Goal: Information Seeking & Learning: Find specific page/section

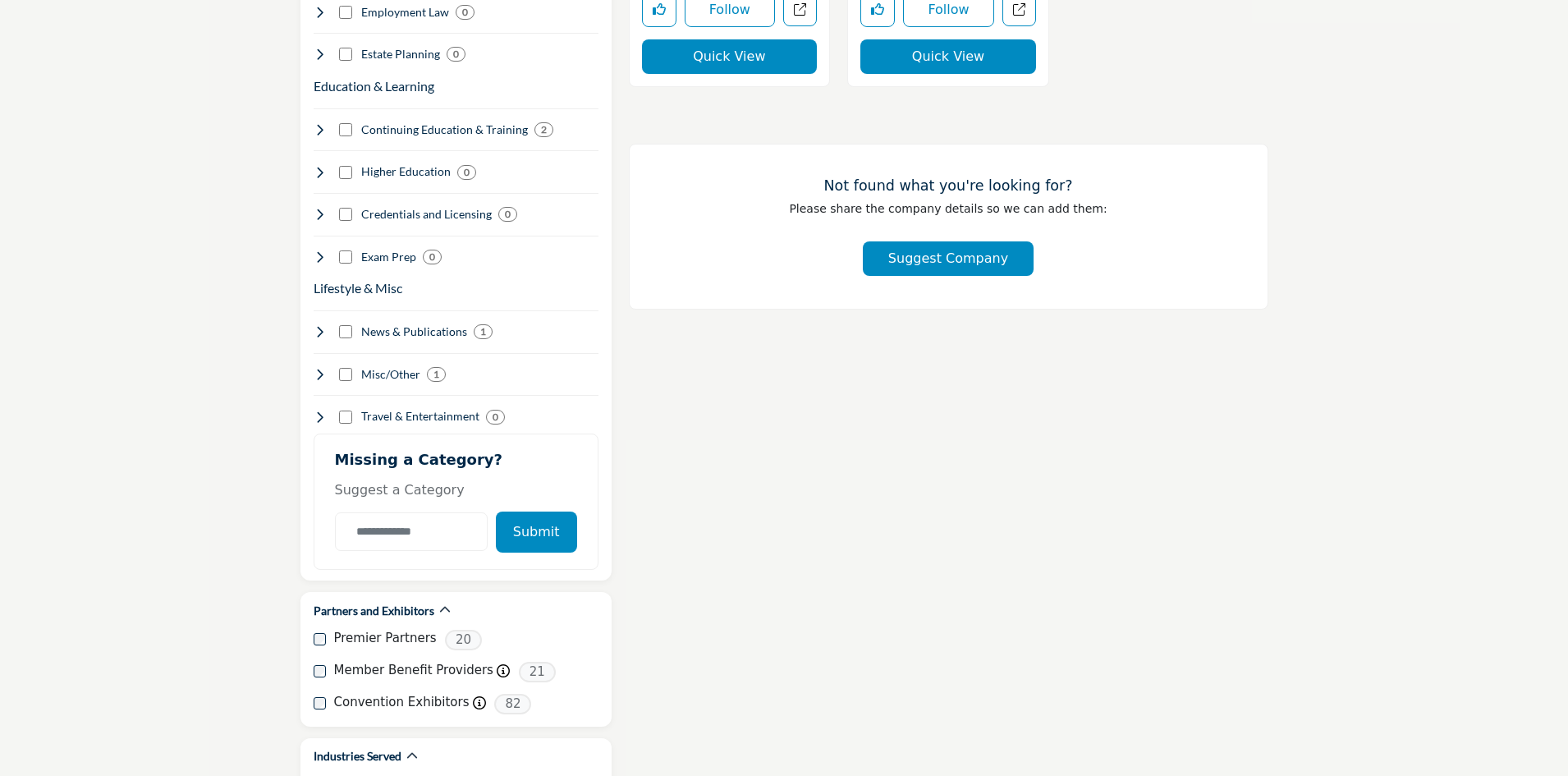
scroll to position [1806, 0]
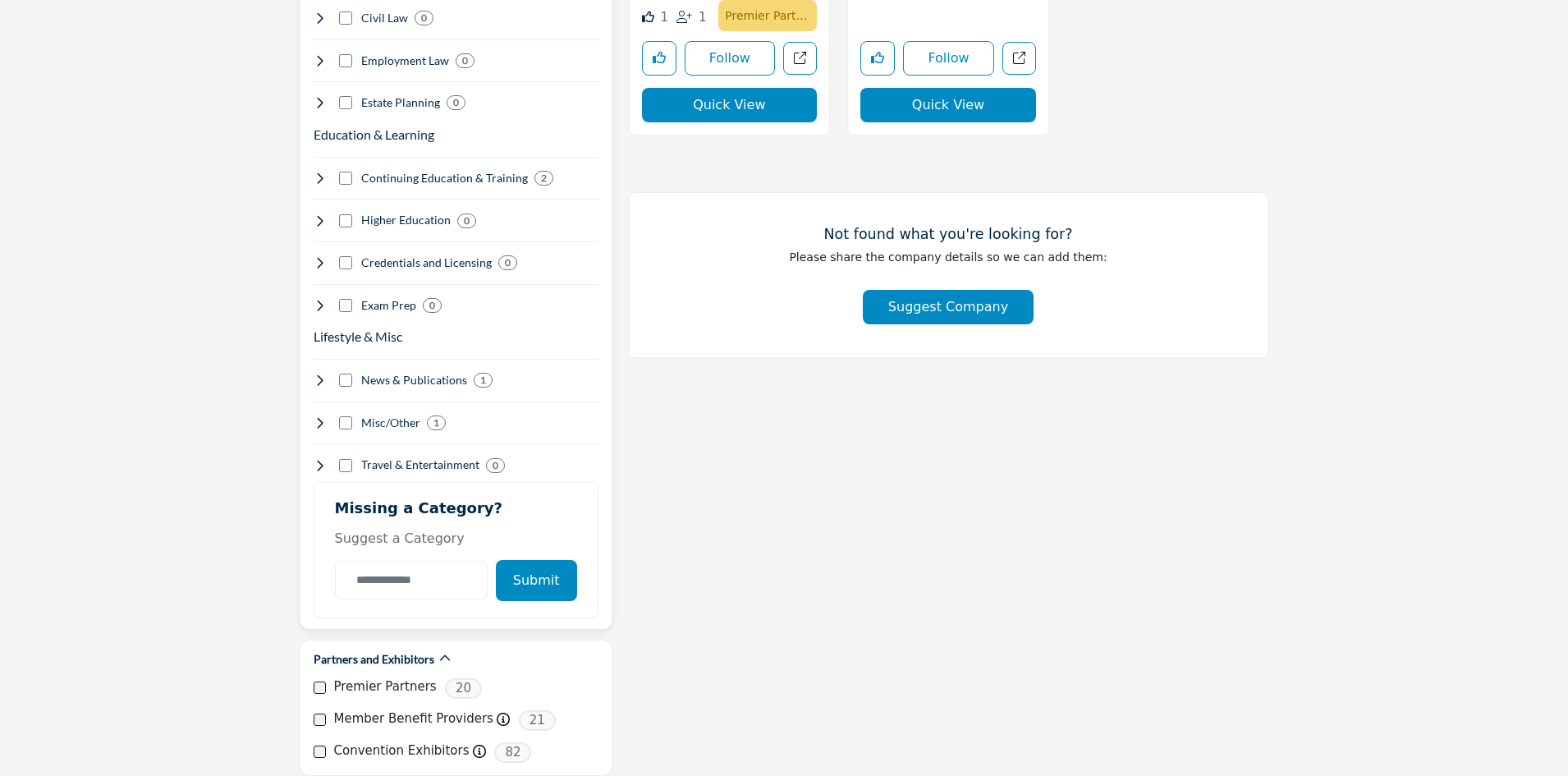
click at [390, 415] on h4 "Misc/Other" at bounding box center [391, 423] width 59 height 17
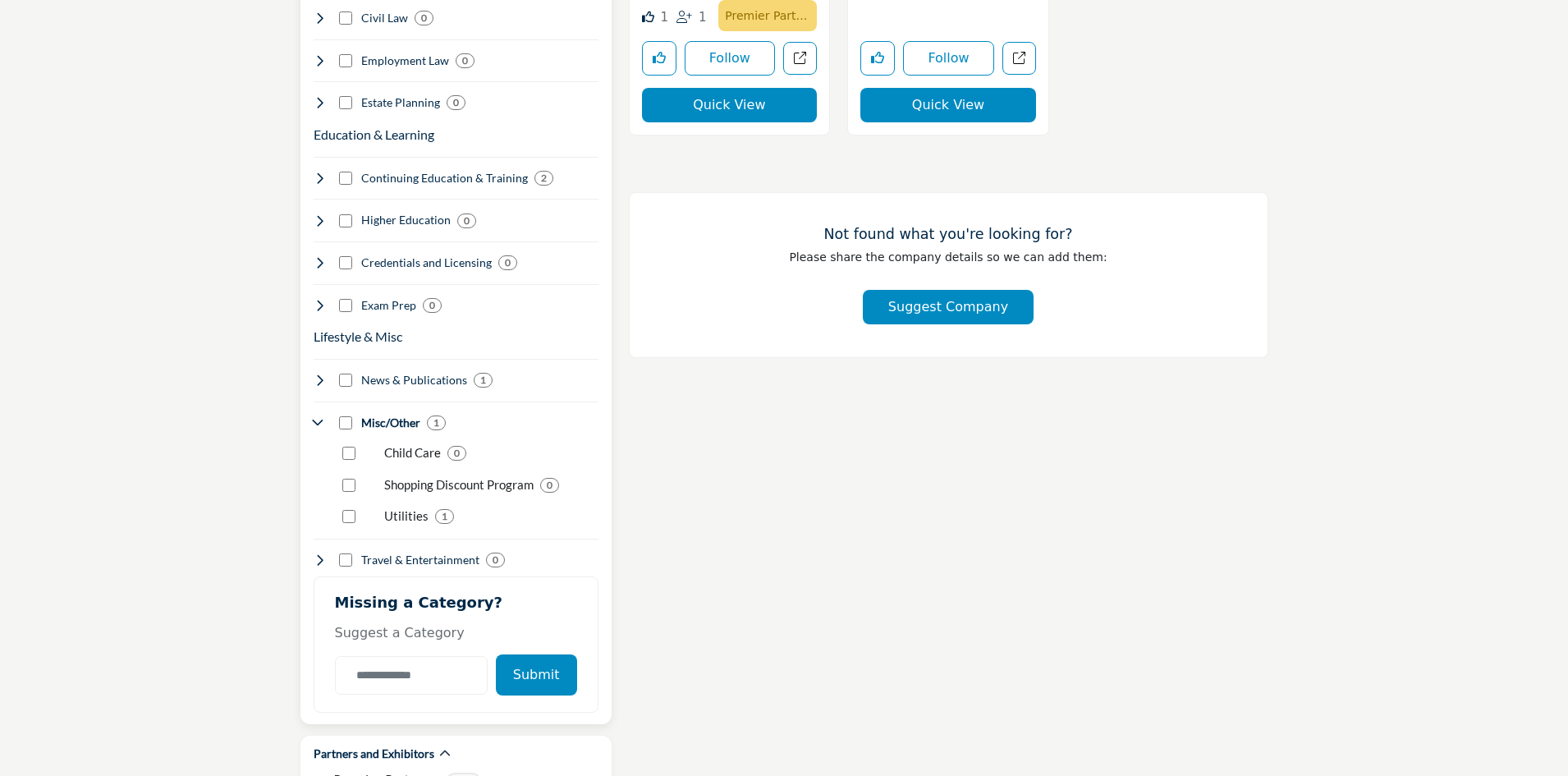
click at [435, 443] on p "Child Care" at bounding box center [413, 452] width 57 height 19
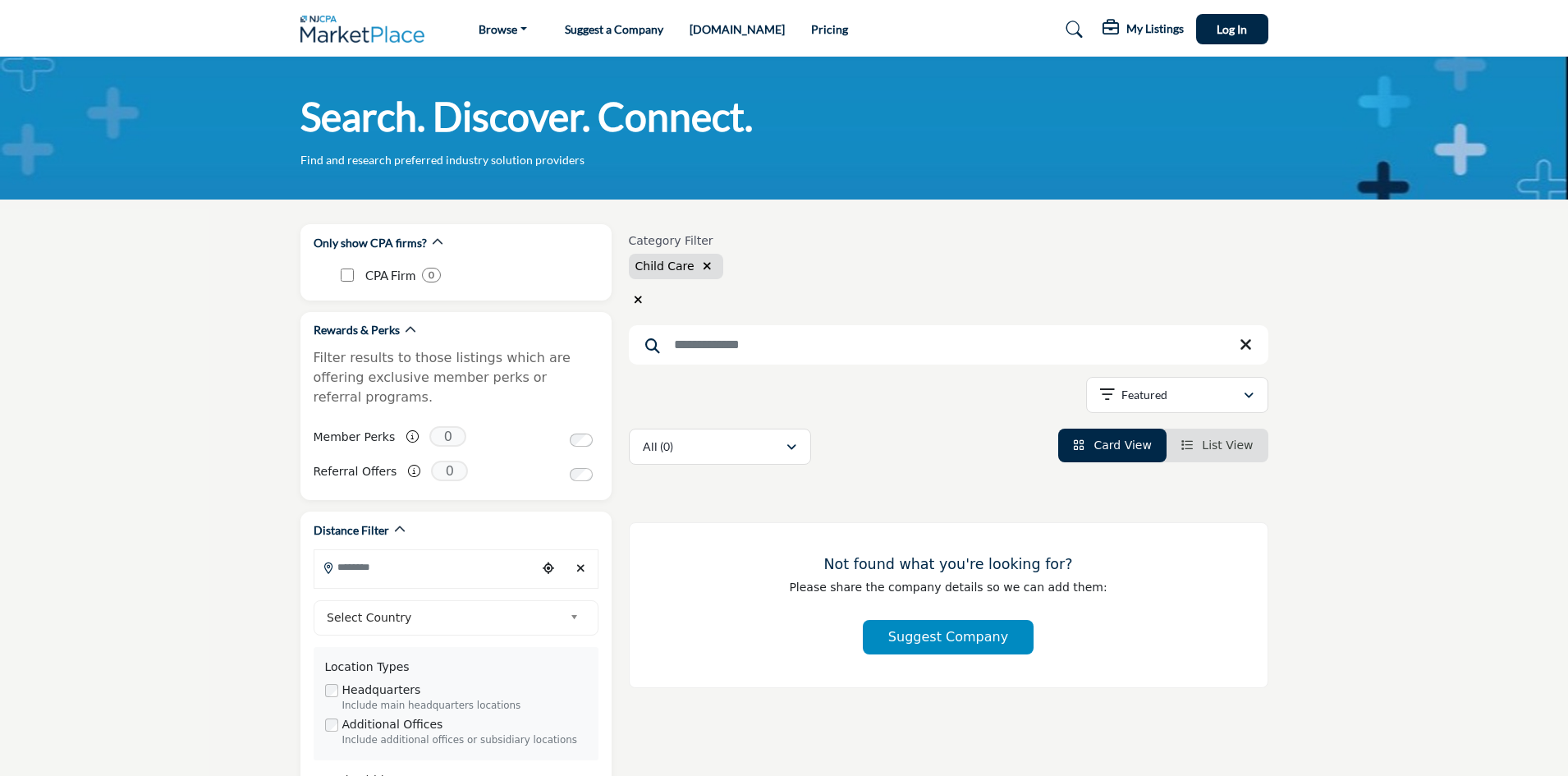
click at [702, 266] on icon "button" at bounding box center [707, 266] width 9 height 12
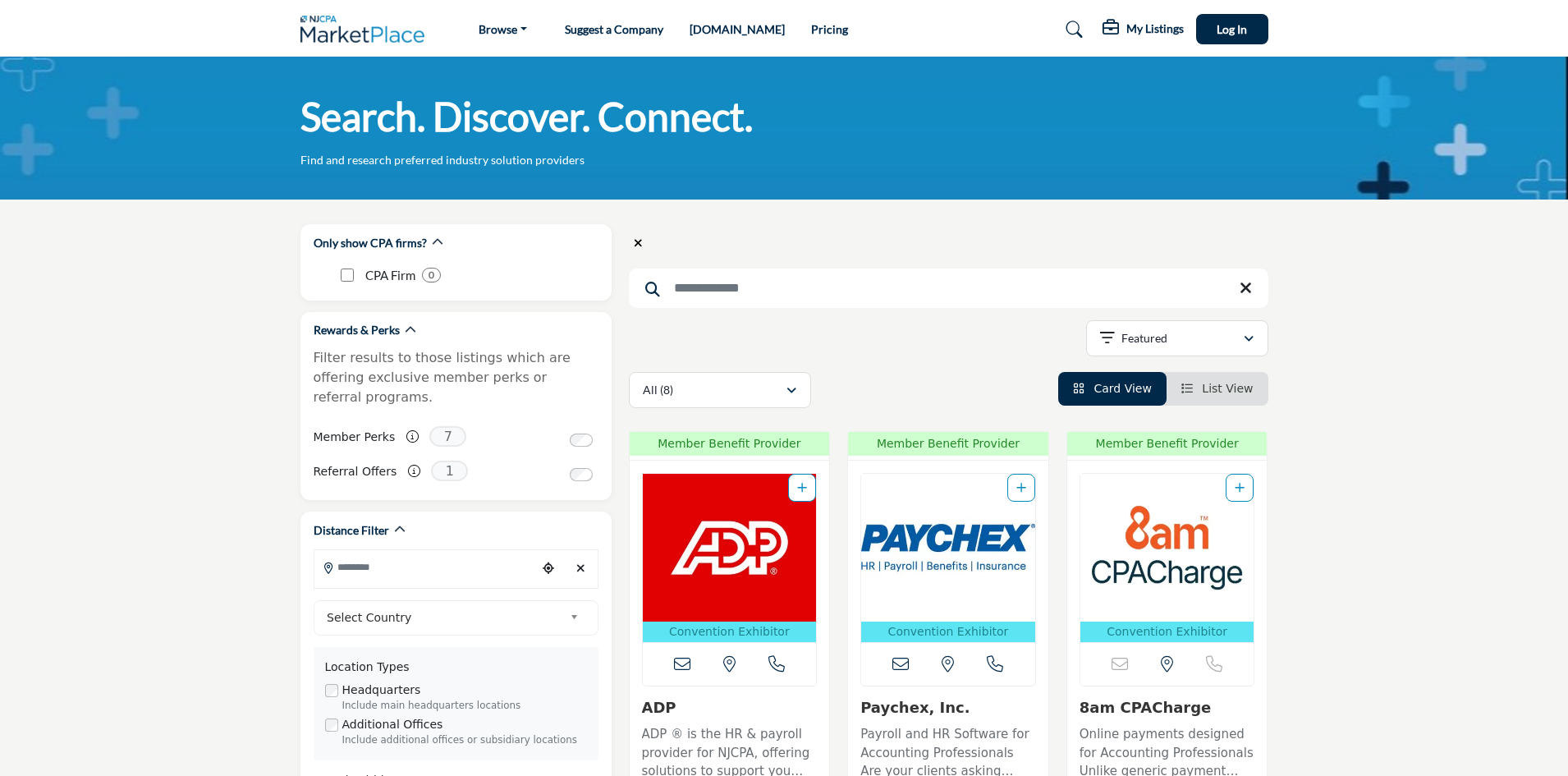
click at [737, 286] on input "Search Keyword" at bounding box center [949, 288] width 640 height 39
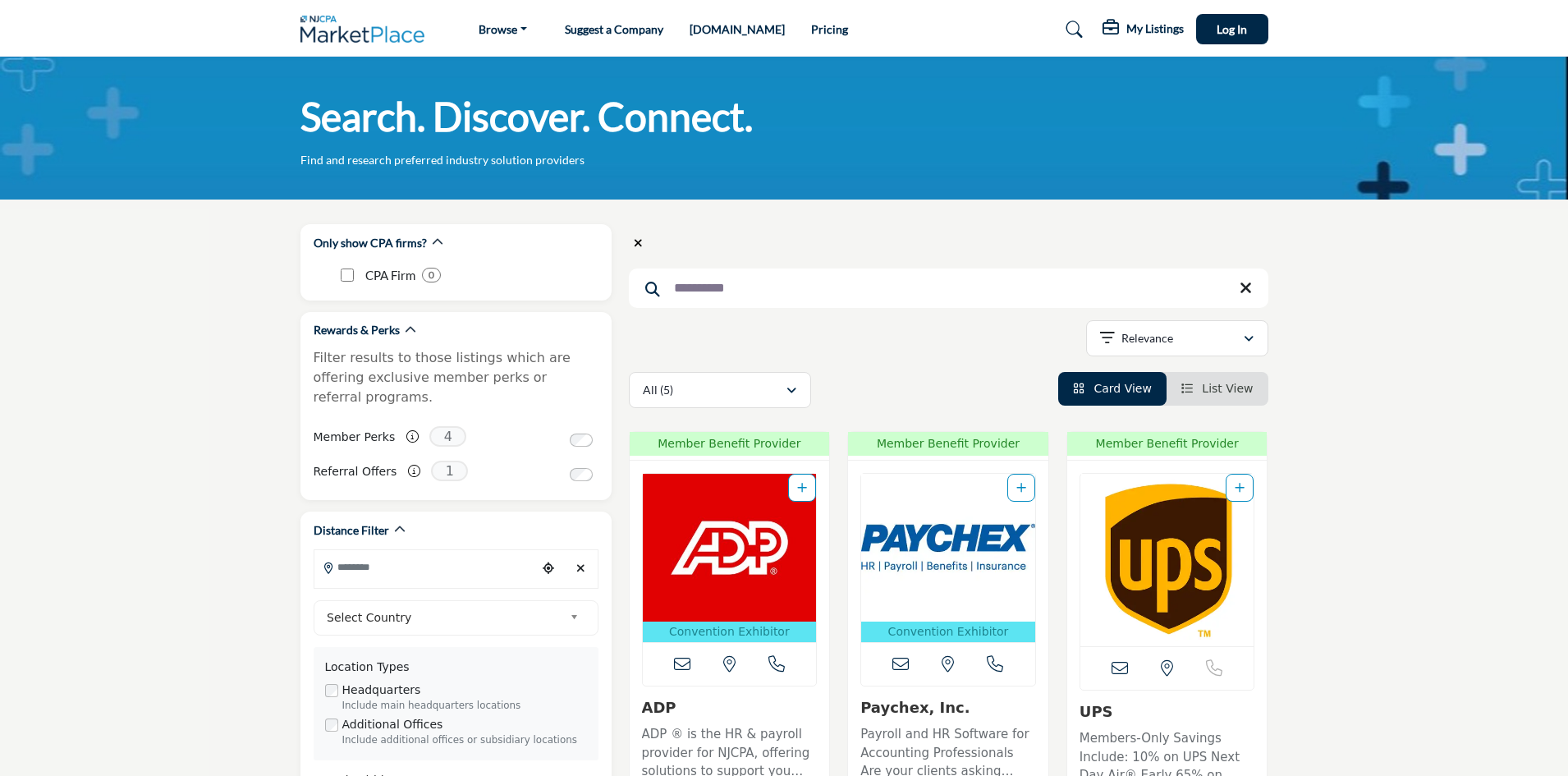
type input "**********"
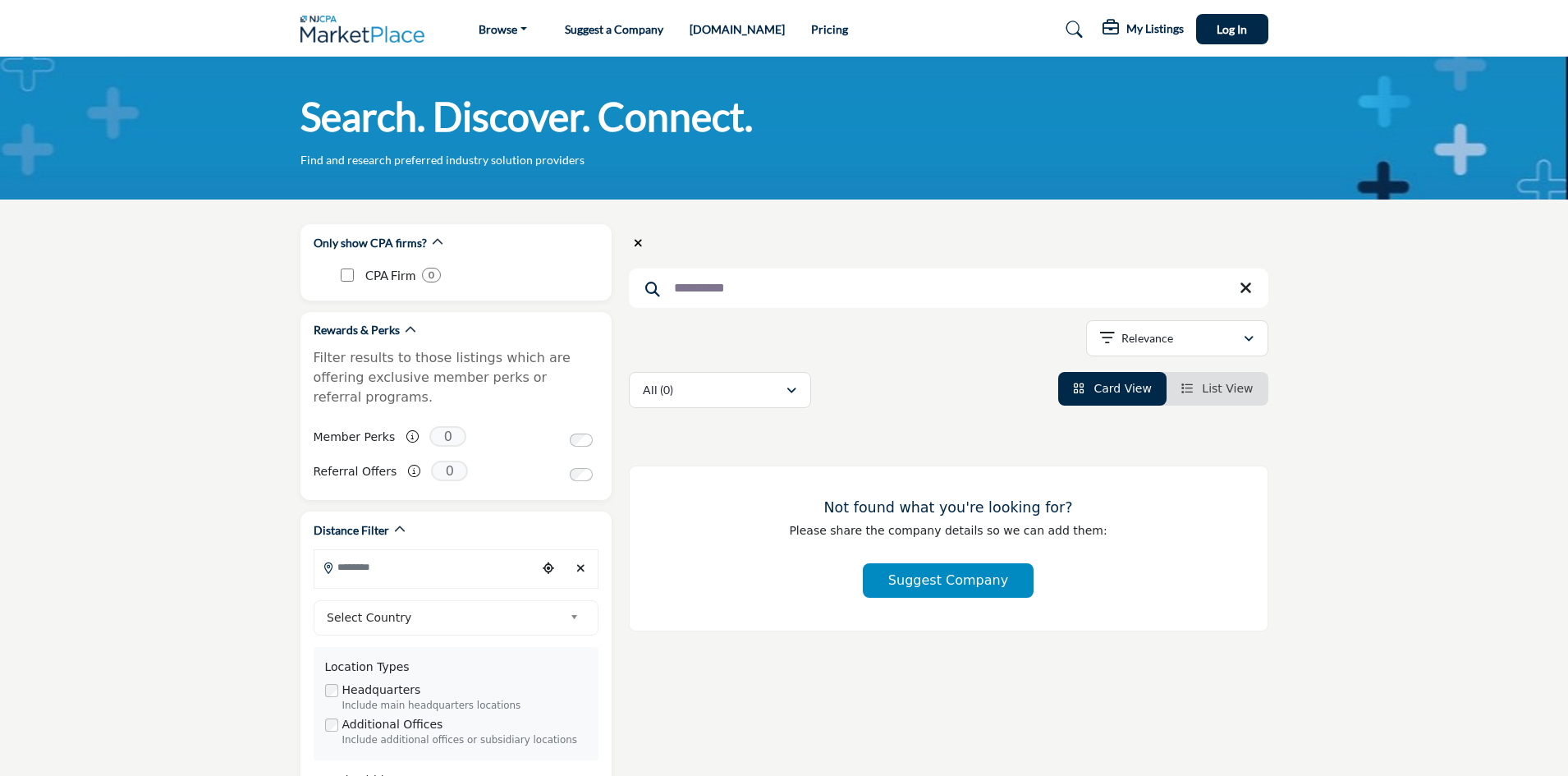
click at [152, 19] on nav "Browse Vendors & Service Providers Suggest a Company Pricing" at bounding box center [784, 28] width 1568 height 42
drag, startPoint x: 780, startPoint y: 294, endPoint x: 634, endPoint y: 299, distance: 146.1
click at [638, 299] on input "**********" at bounding box center [949, 288] width 640 height 39
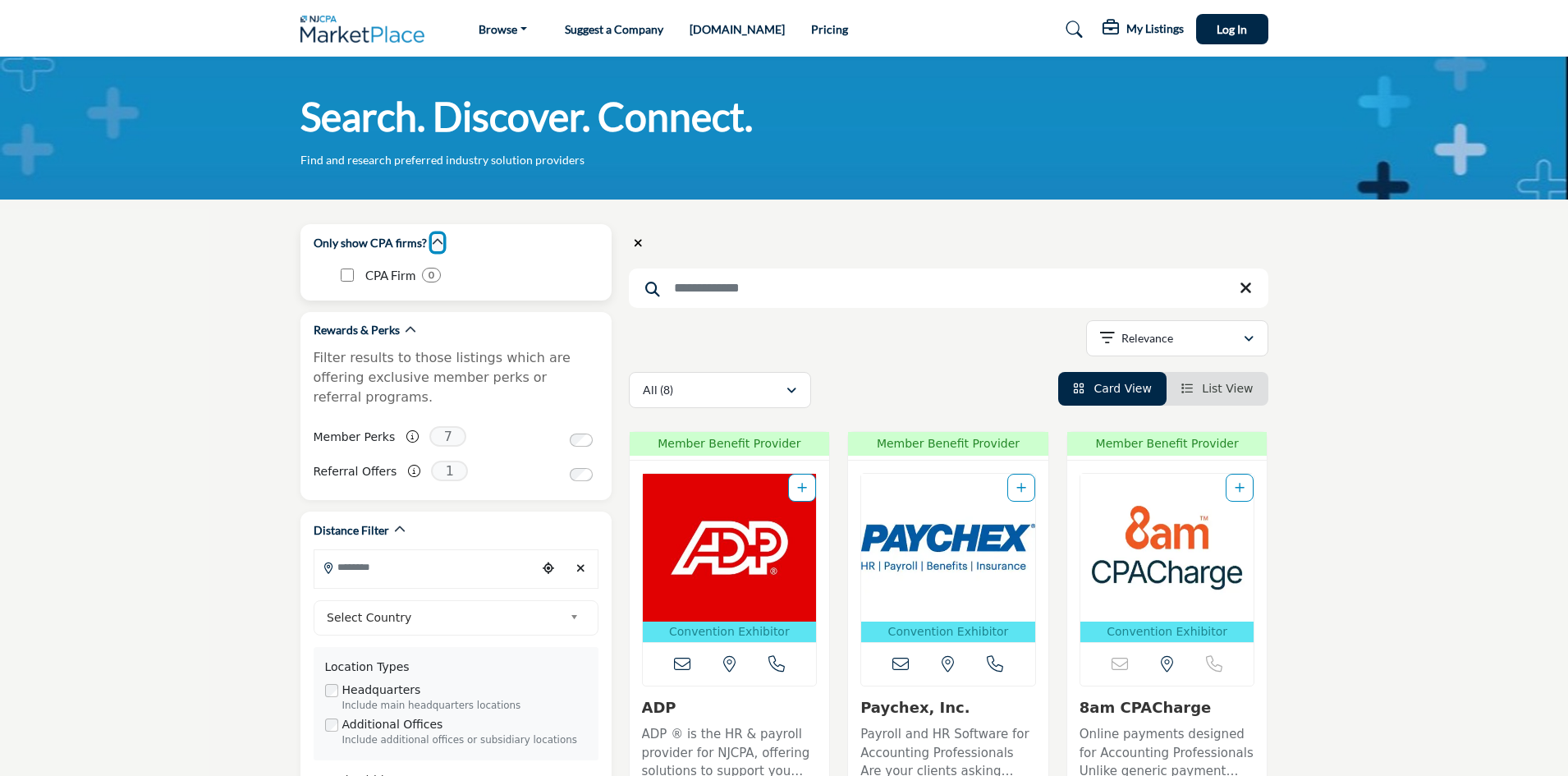
click at [433, 242] on icon "button" at bounding box center [437, 242] width 12 height 12
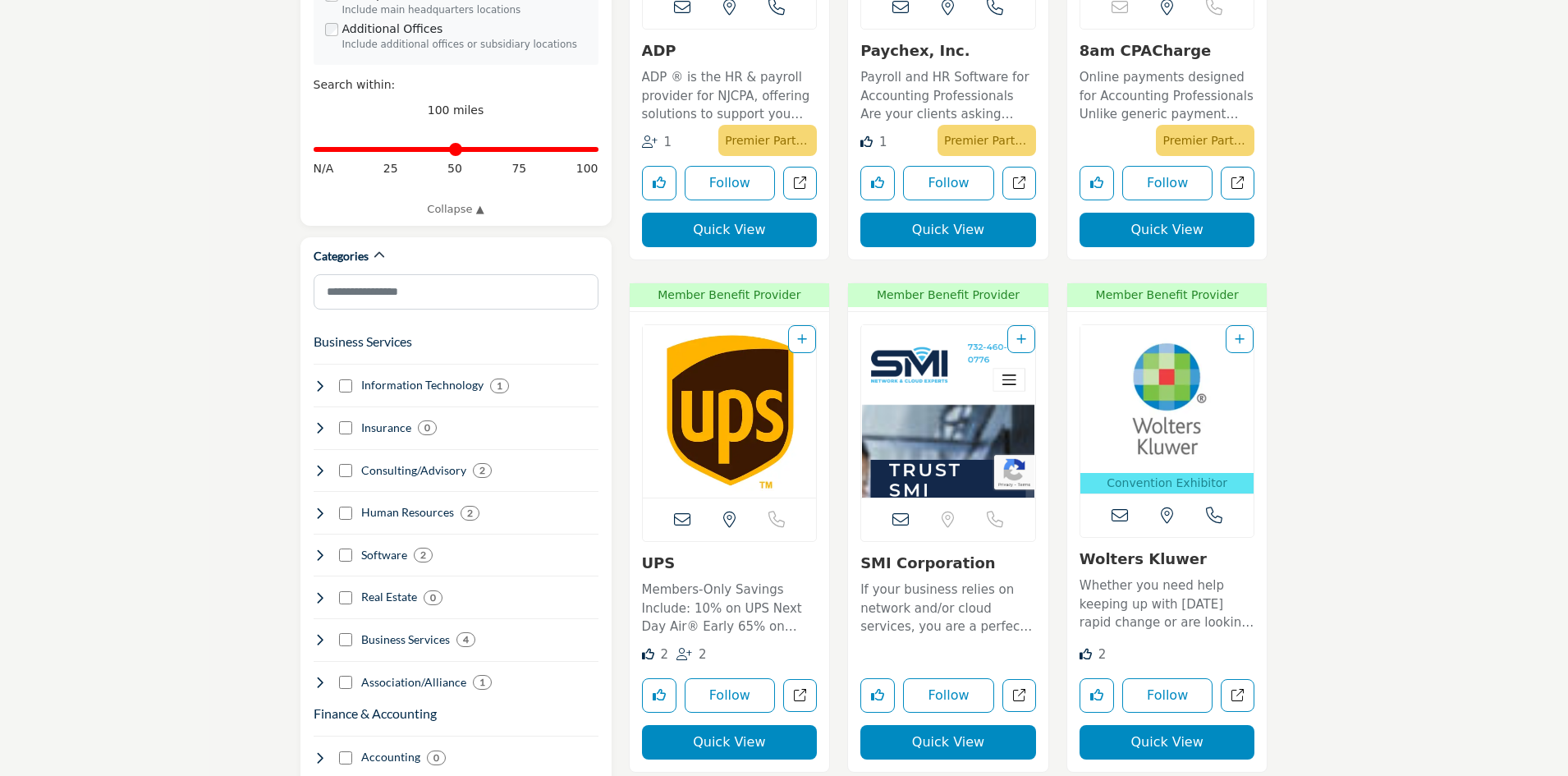
scroll to position [739, 0]
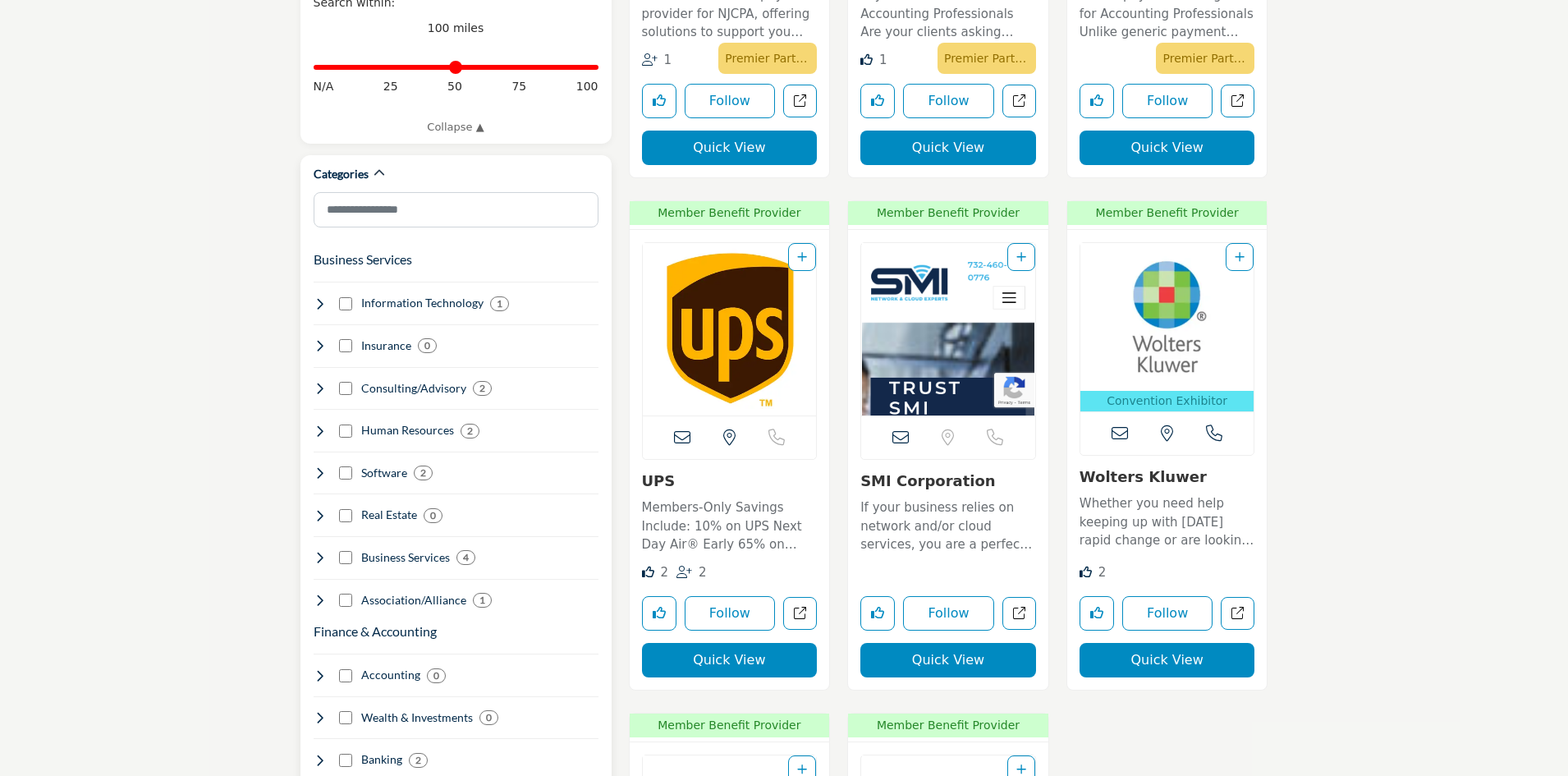
click at [377, 338] on h4 "Insurance" at bounding box center [386, 345] width 50 height 17
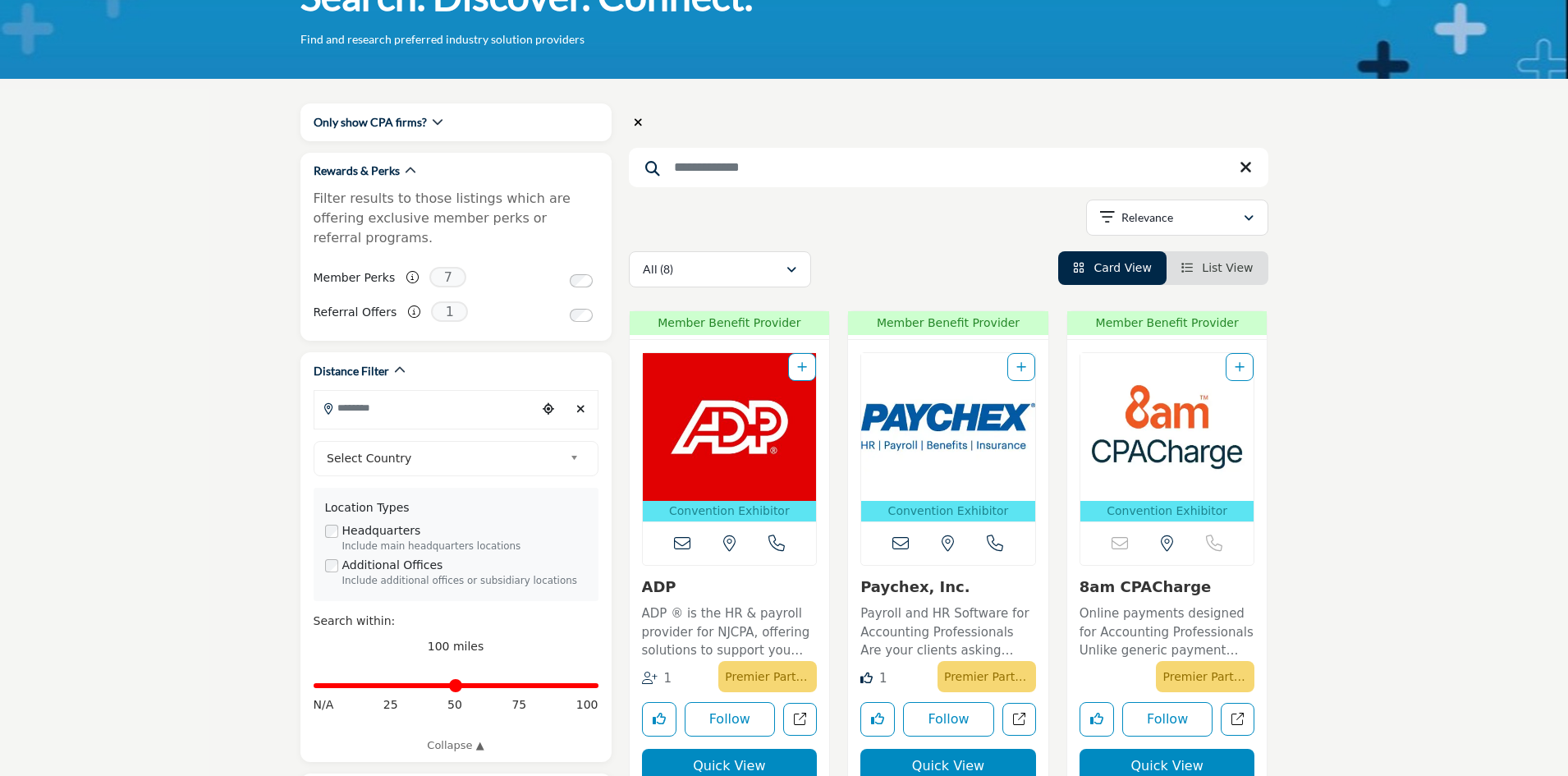
scroll to position [0, 0]
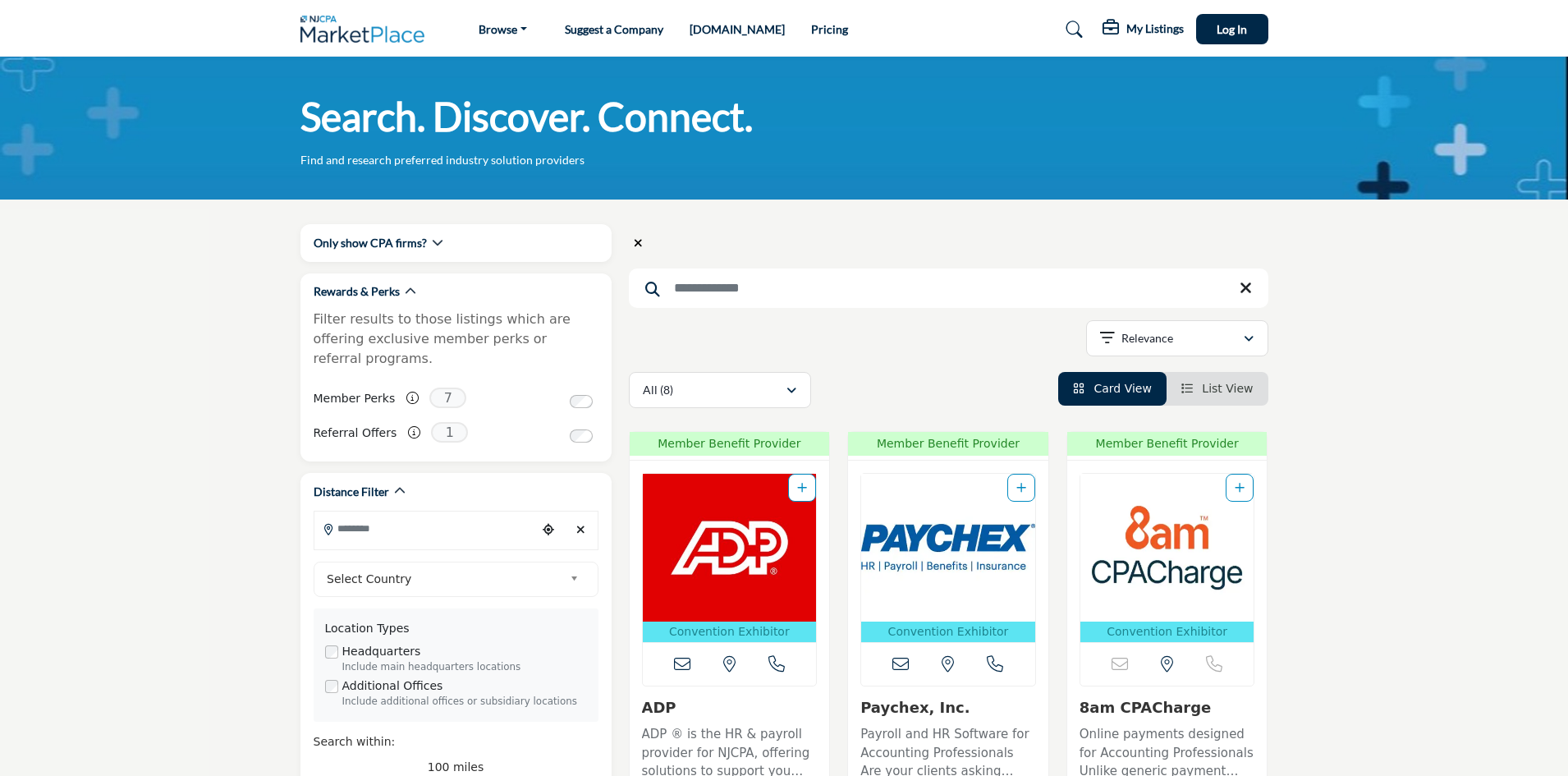
click at [817, 288] on input "Search Keyword" at bounding box center [949, 288] width 640 height 39
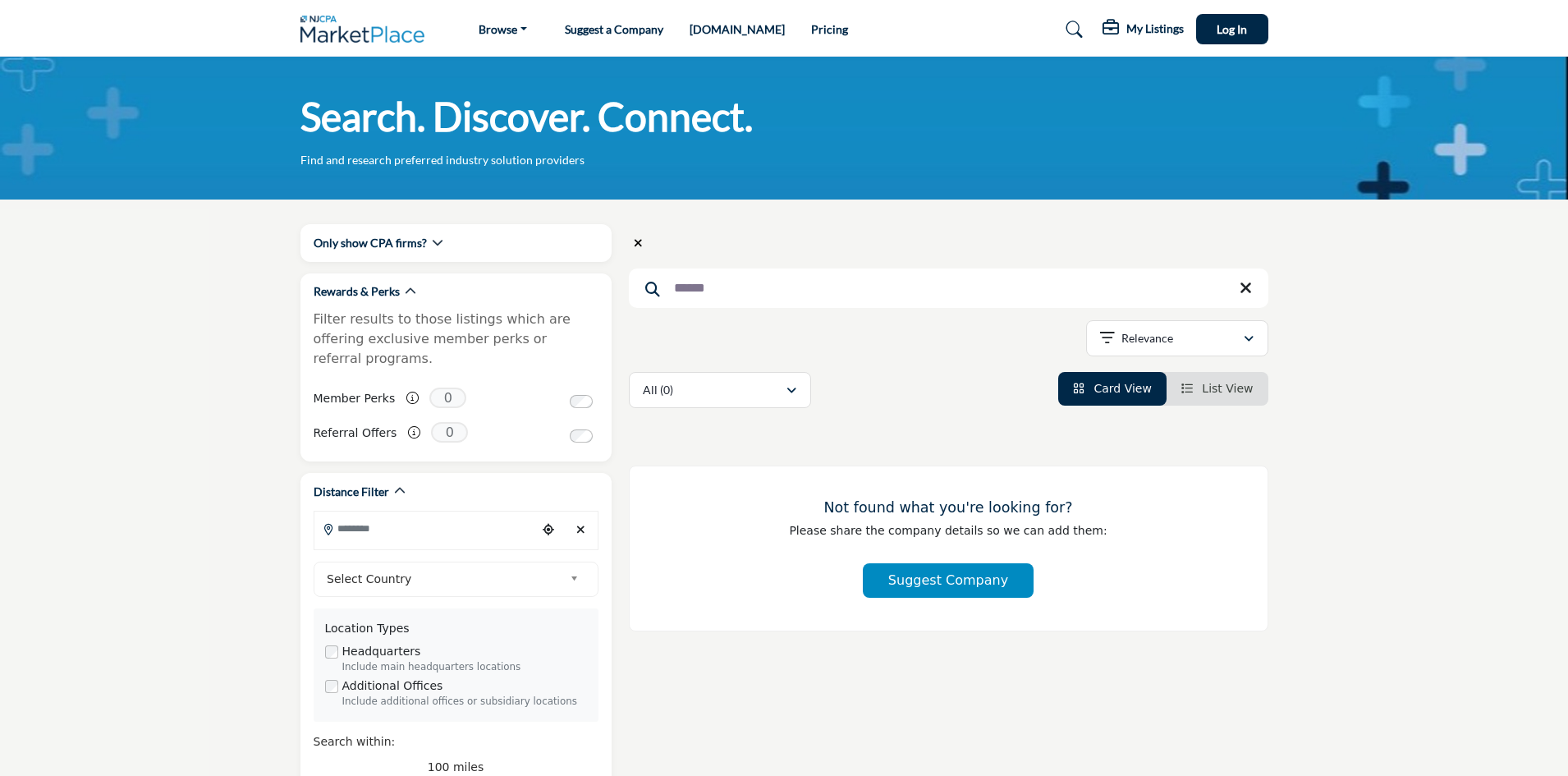
drag, startPoint x: 744, startPoint y: 292, endPoint x: 632, endPoint y: 292, distance: 112.0
click at [632, 292] on input "******" at bounding box center [949, 288] width 640 height 39
type input "*********"
click at [1236, 30] on span "Log In" at bounding box center [1231, 29] width 30 height 14
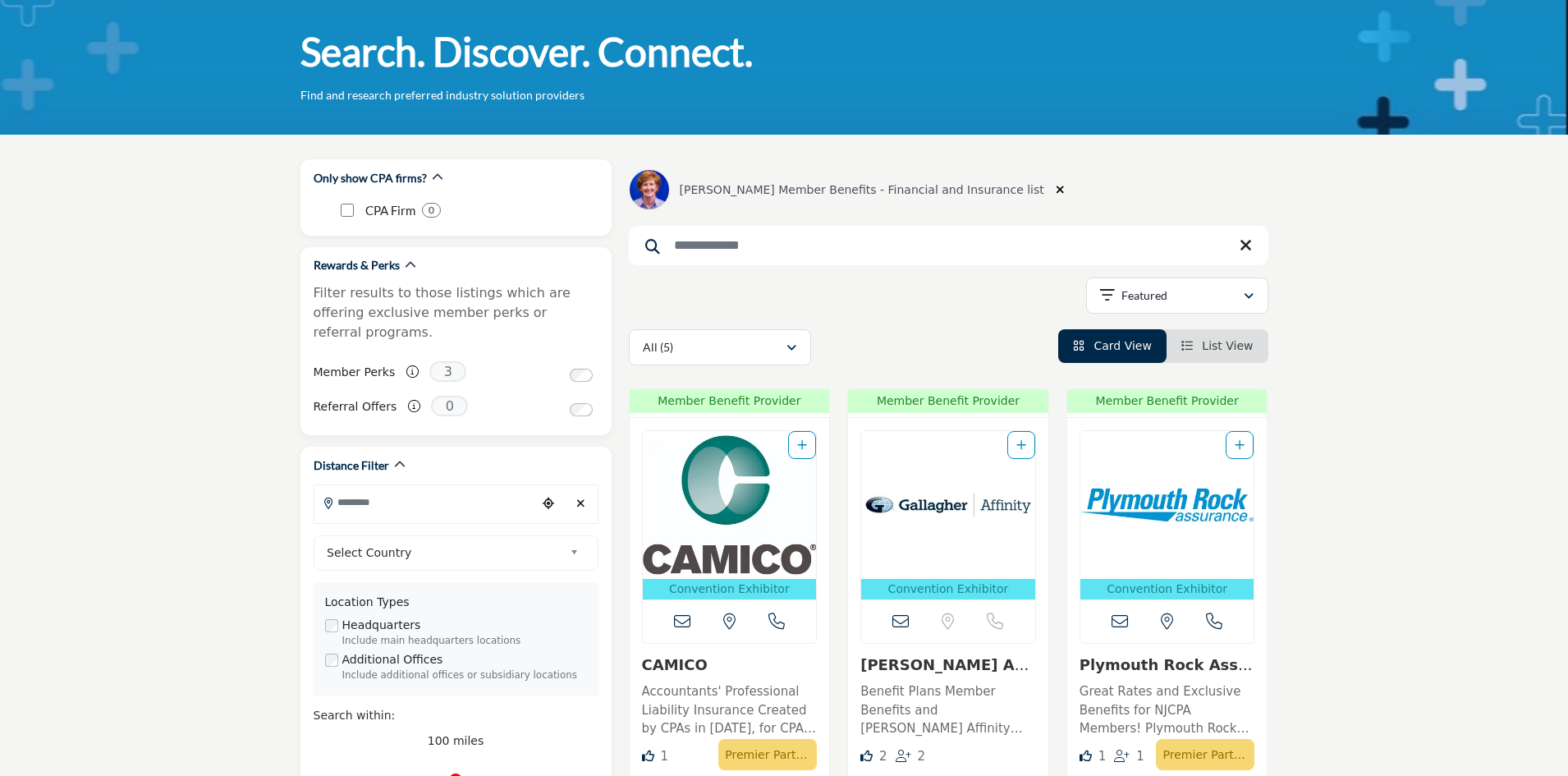
scroll to position [82, 0]
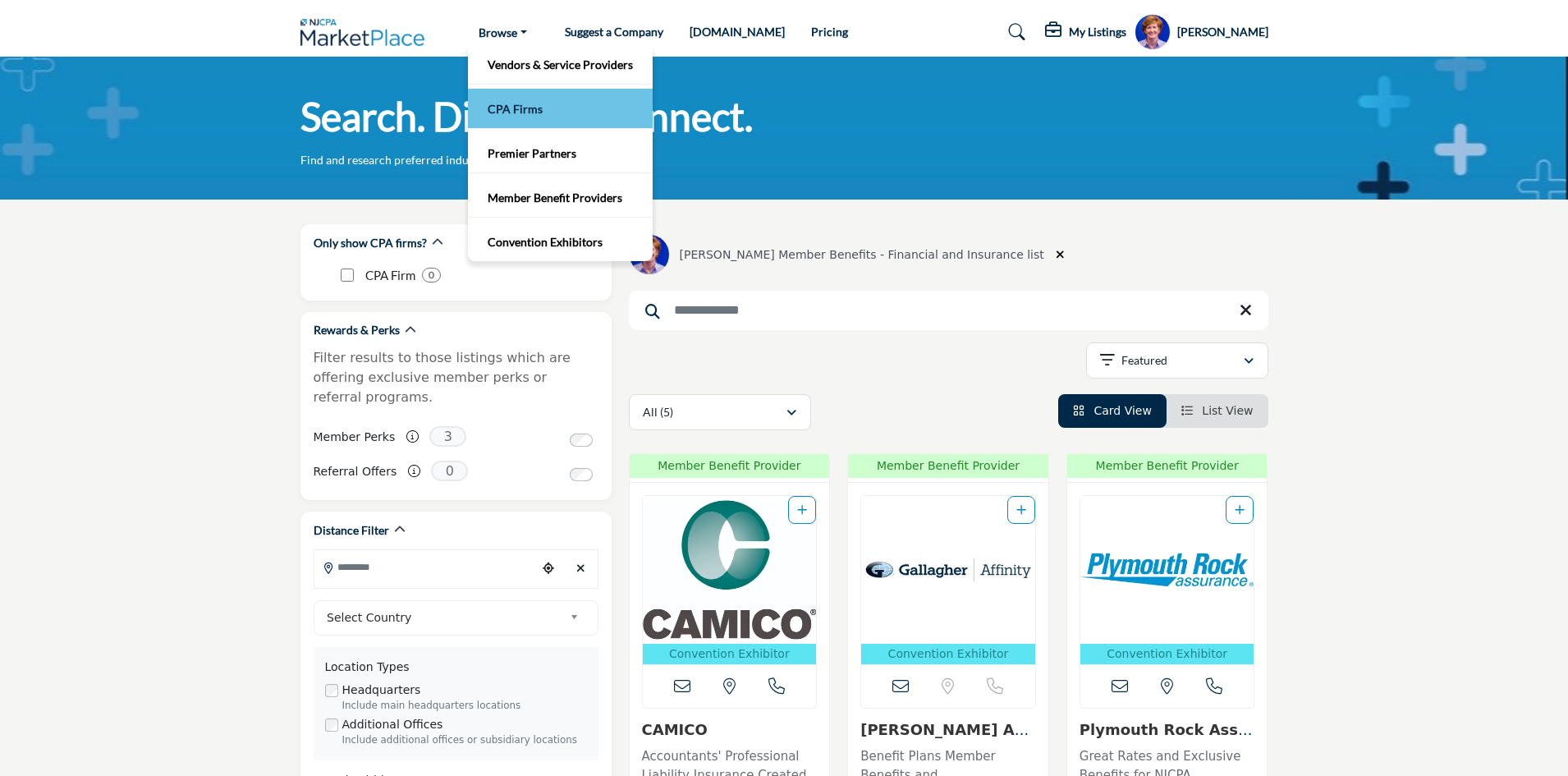
click at [517, 106] on link "CPA Firms" at bounding box center [560, 108] width 168 height 23
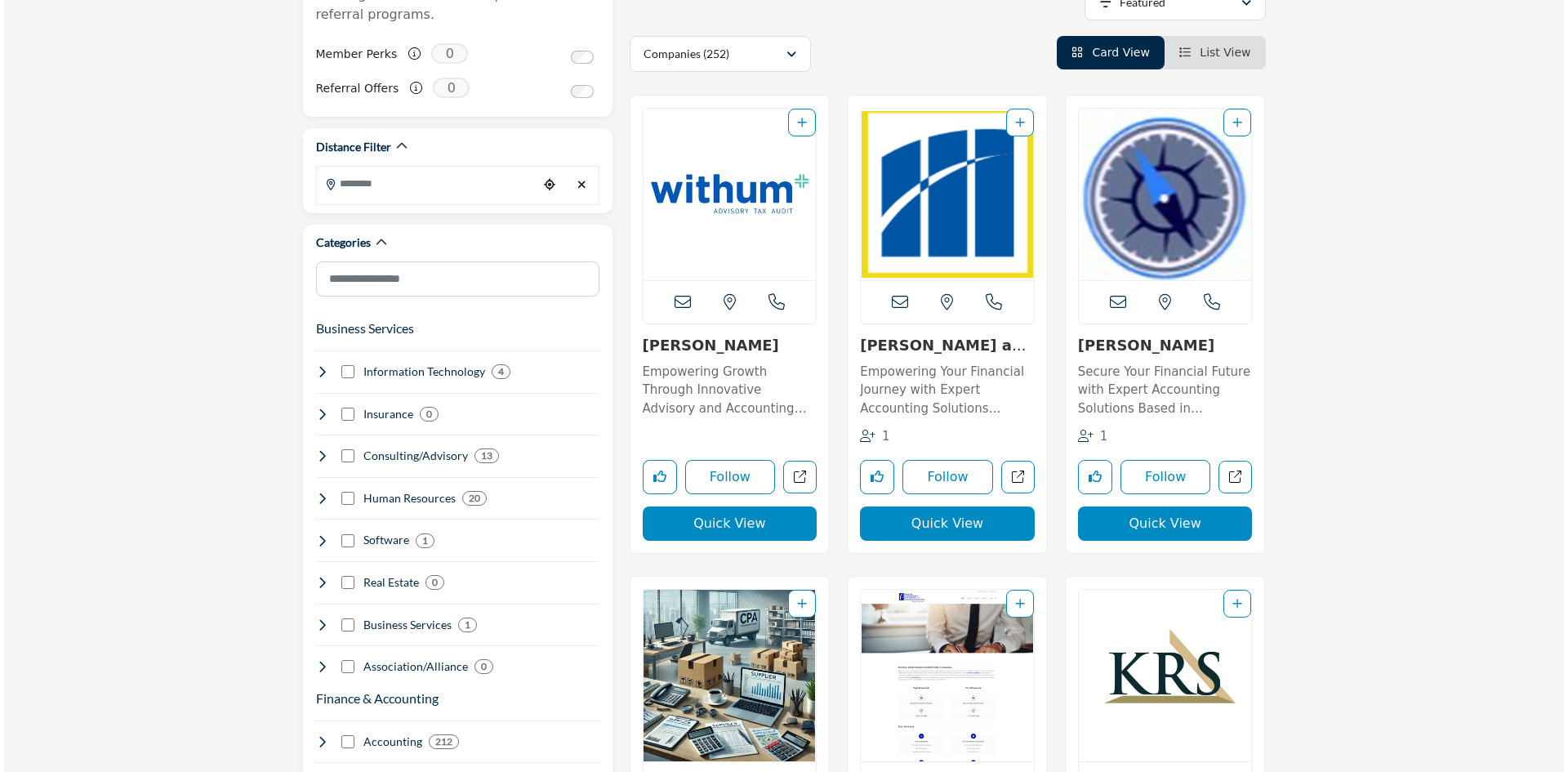
scroll to position [408, 0]
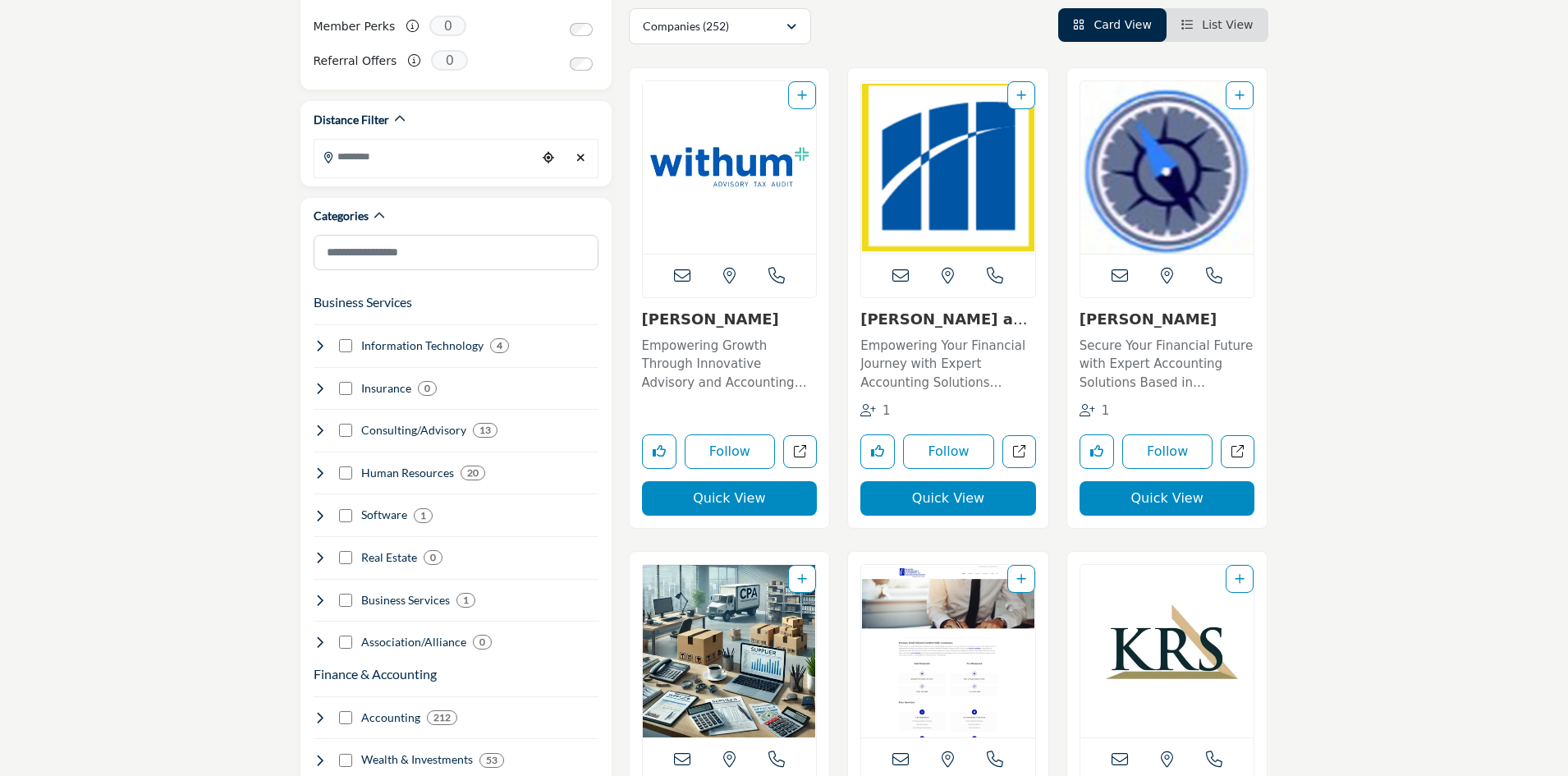
click at [740, 501] on button "Quick View" at bounding box center [730, 498] width 175 height 35
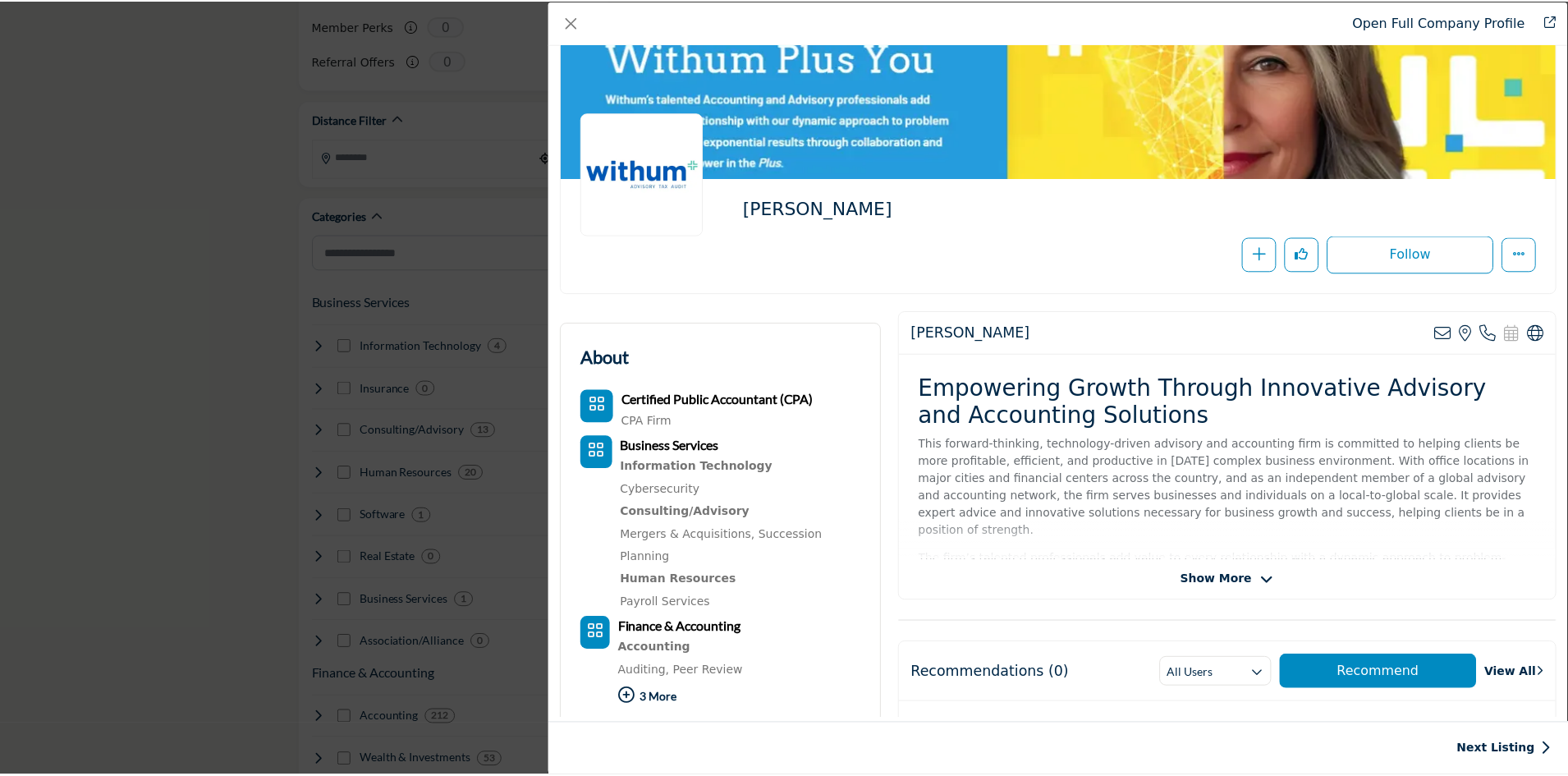
scroll to position [0, 0]
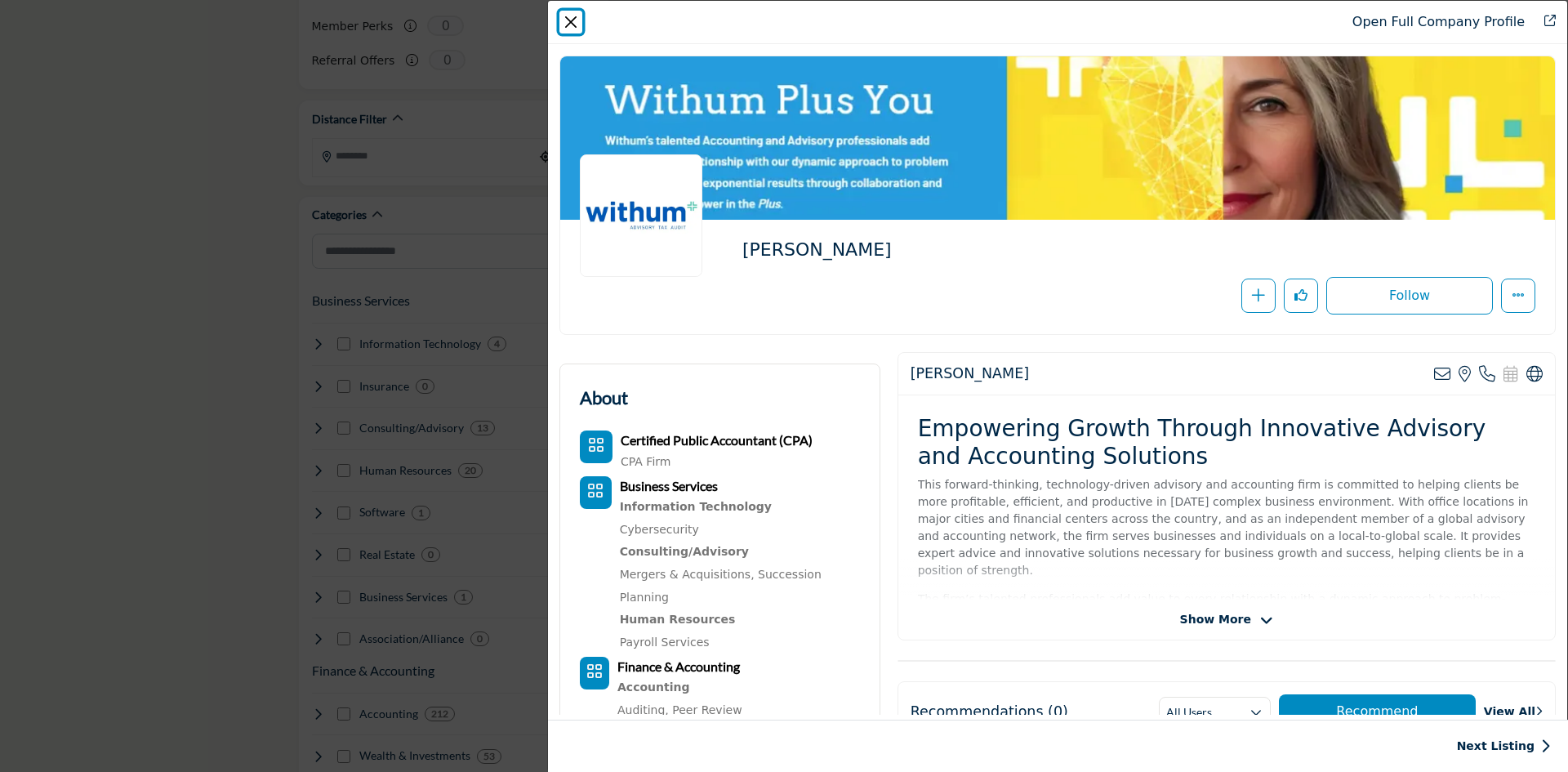
click at [573, 24] on button "Close" at bounding box center [571, 22] width 23 height 23
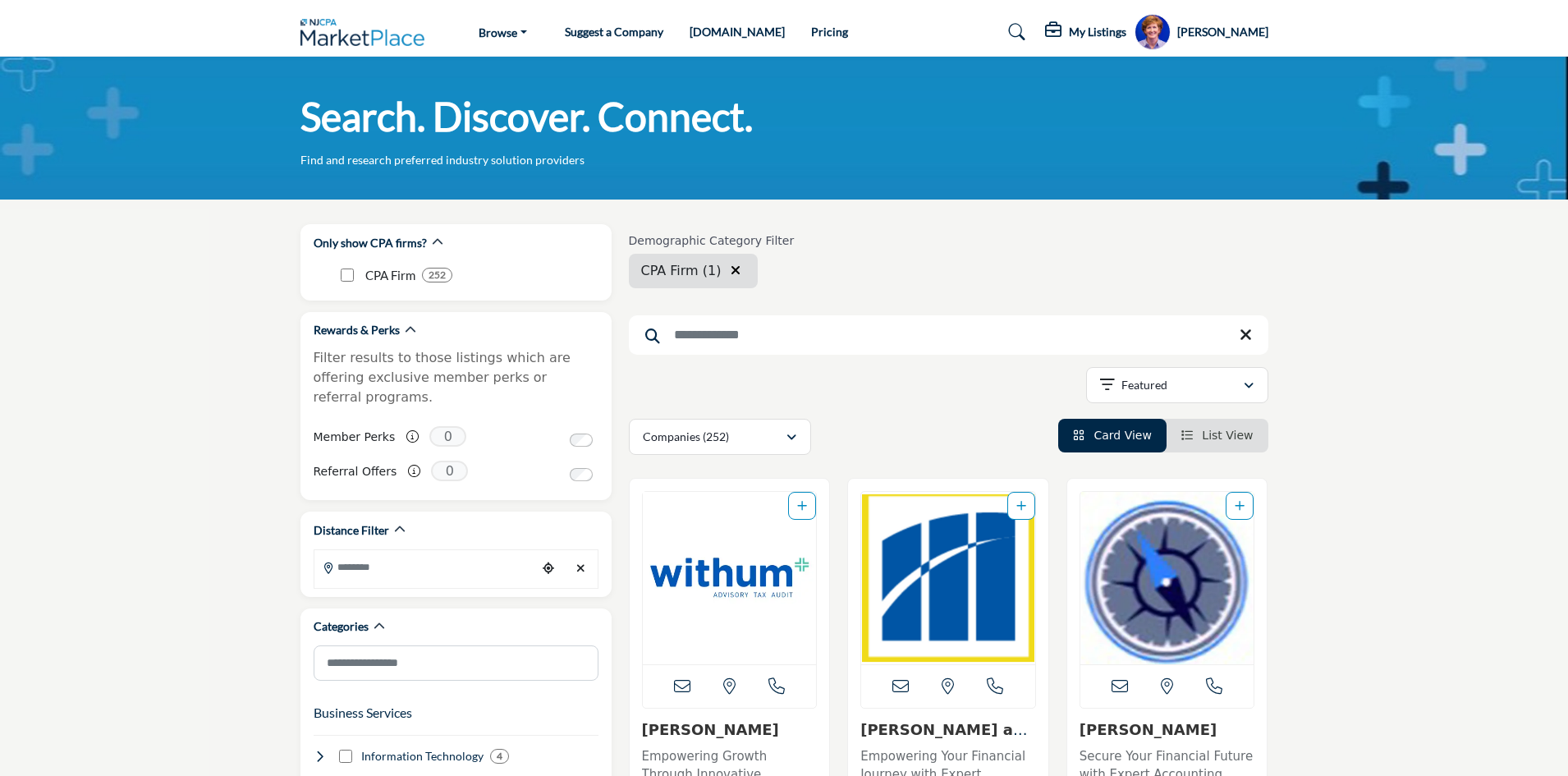
click at [1217, 30] on h5 "Theresa Hinton" at bounding box center [1223, 32] width 91 height 17
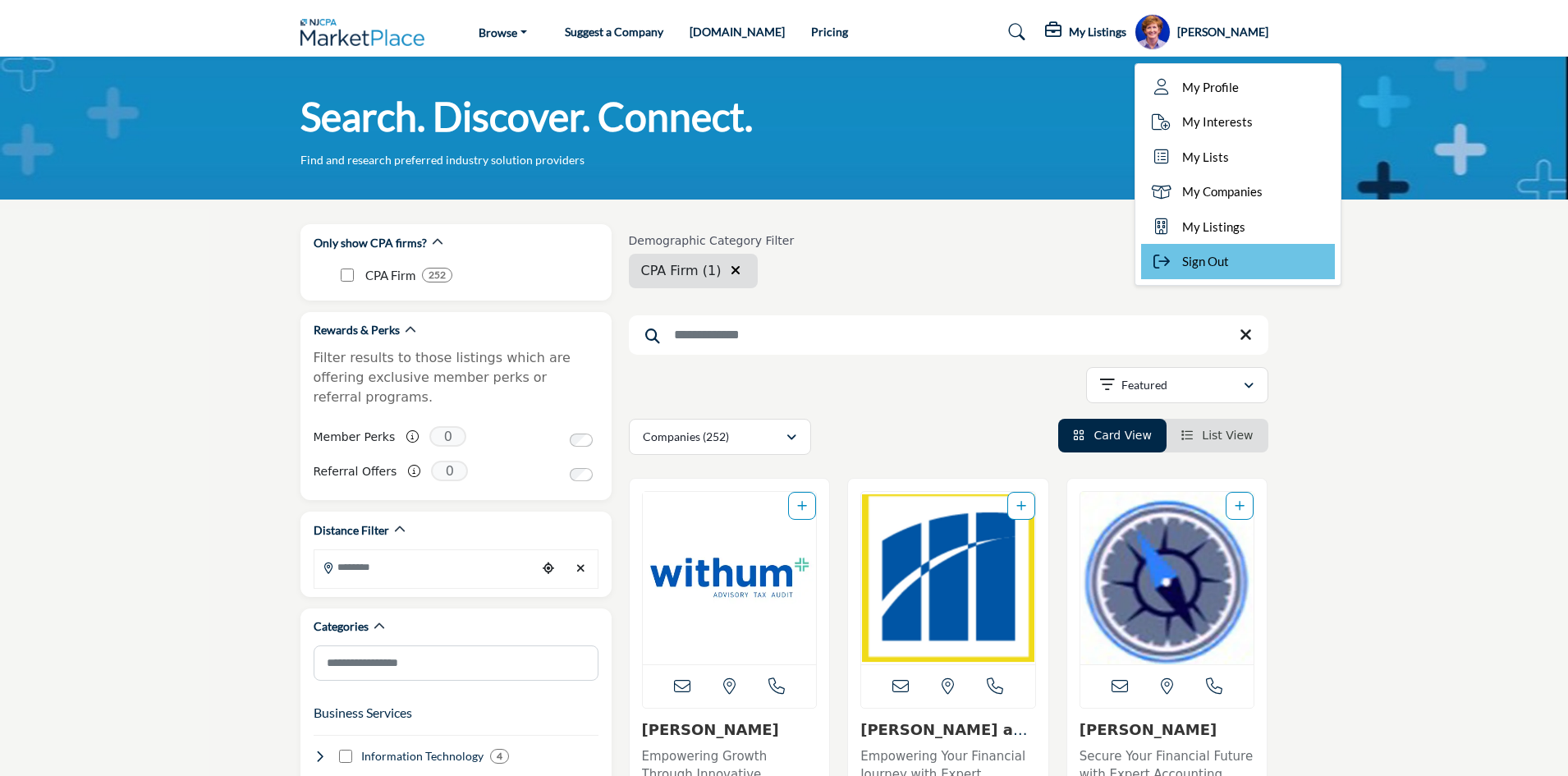
click at [1210, 263] on span "Sign Out" at bounding box center [1205, 260] width 47 height 19
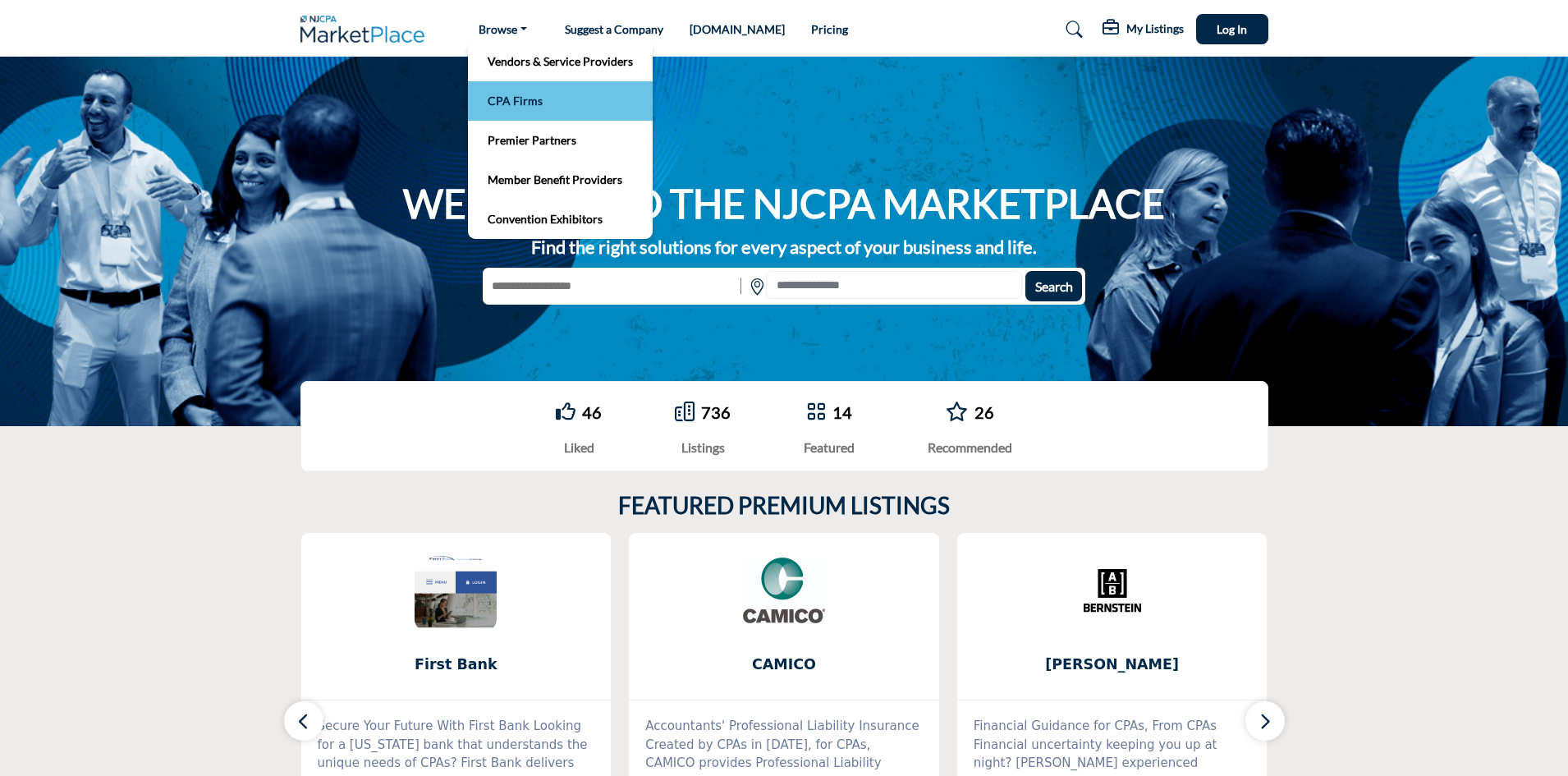
click at [498, 105] on link "CPA Firms" at bounding box center [560, 101] width 168 height 23
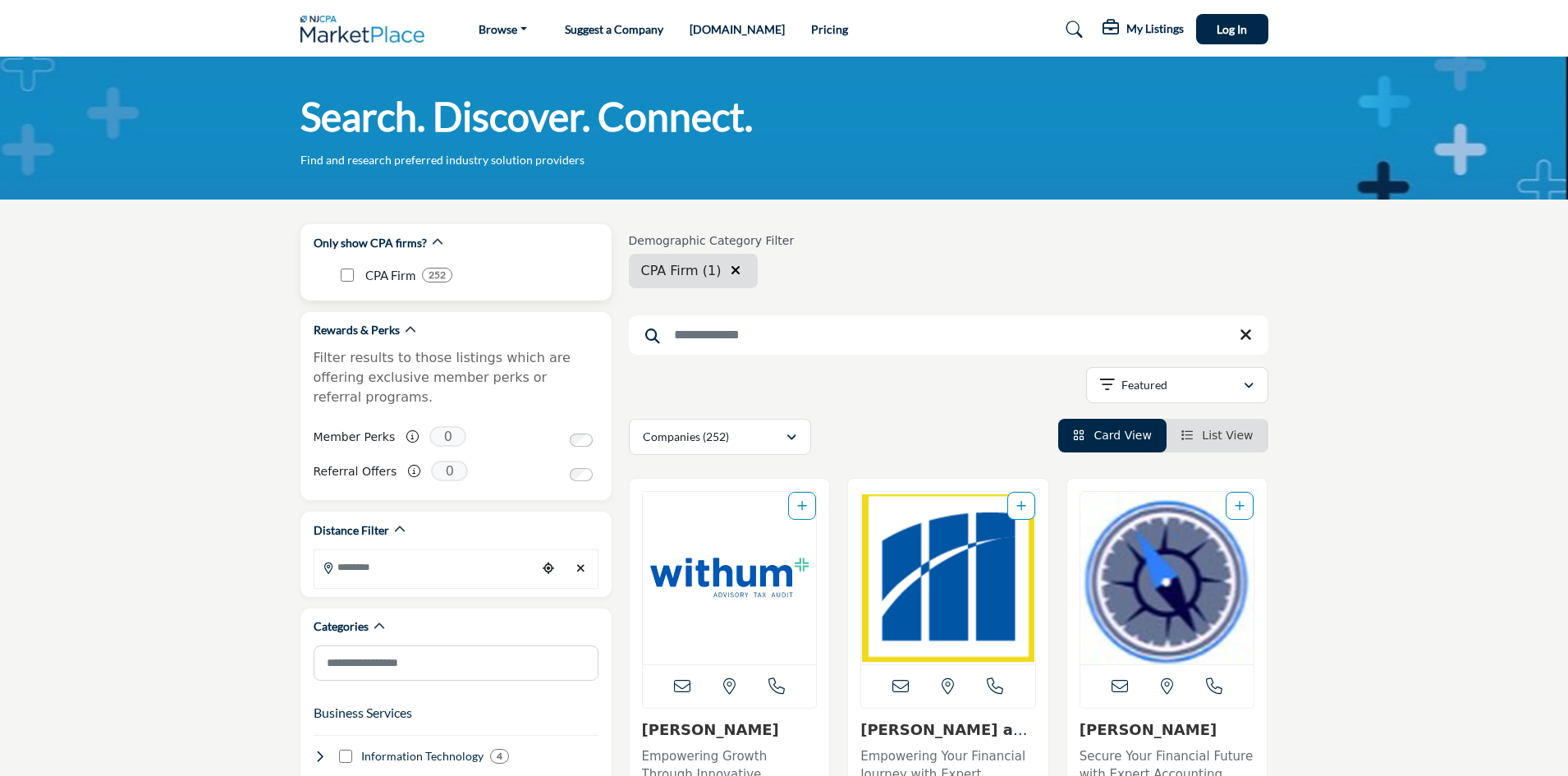
click at [446, 274] on b "252" at bounding box center [437, 275] width 17 height 12
click at [381, 276] on p "CPA Firm" at bounding box center [390, 275] width 50 height 19
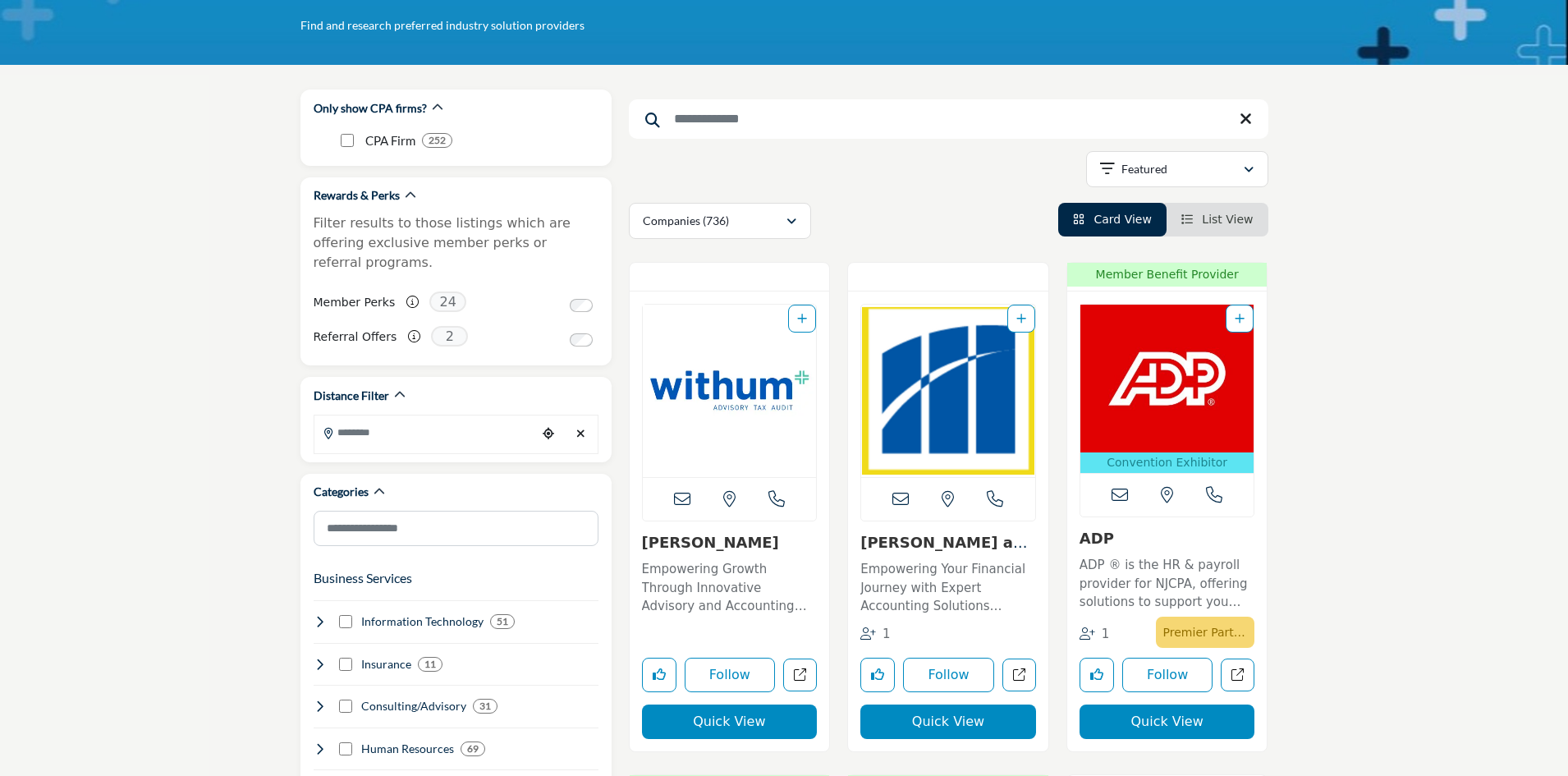
scroll to position [82, 0]
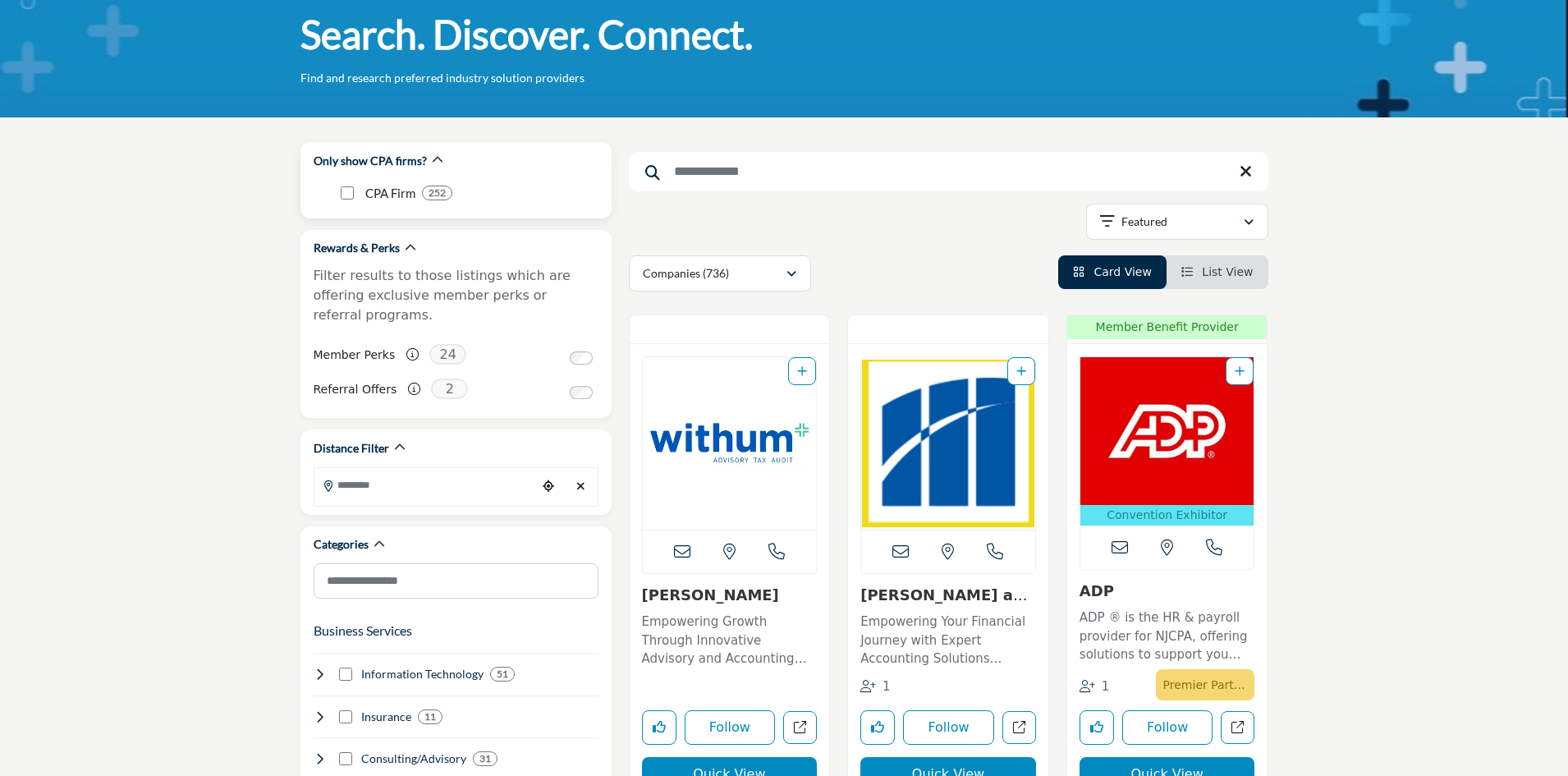
click at [387, 193] on p "CPA Firm" at bounding box center [390, 193] width 50 height 19
